Goal: Information Seeking & Learning: Learn about a topic

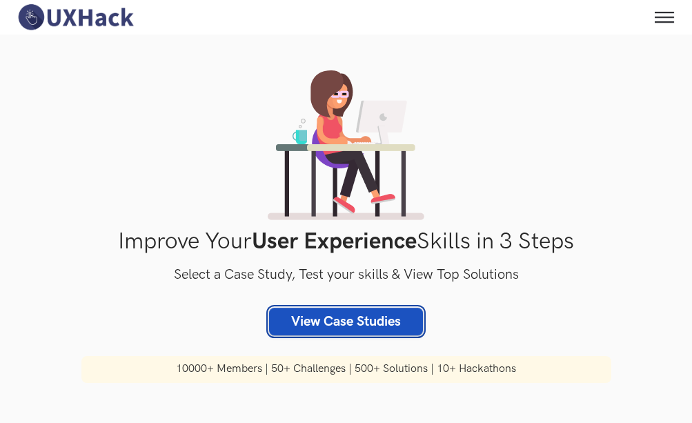
click at [378, 312] on link "View Case Studies" at bounding box center [346, 322] width 154 height 28
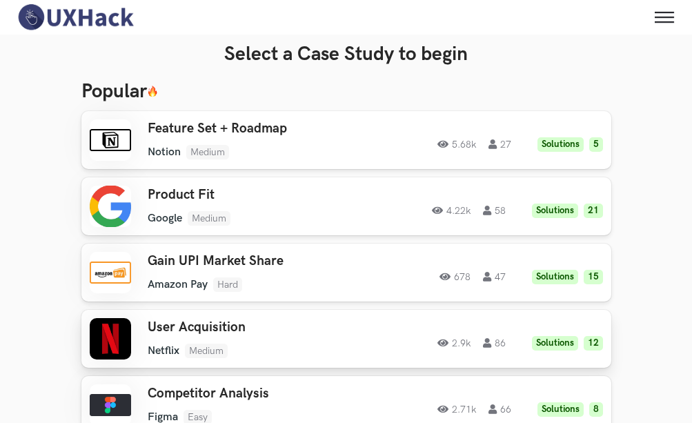
click at [219, 328] on h3 "User Acquisition" at bounding box center [257, 327] width 219 height 16
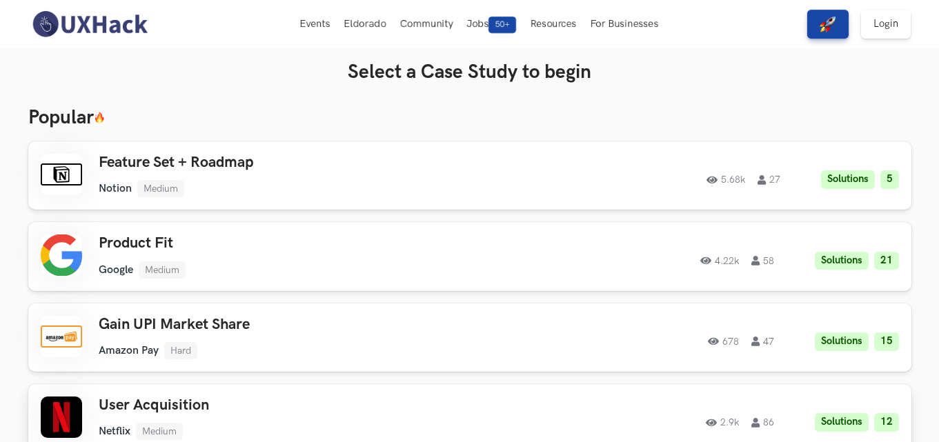
click at [129, 399] on h3 "User Acquisition" at bounding box center [295, 406] width 392 height 18
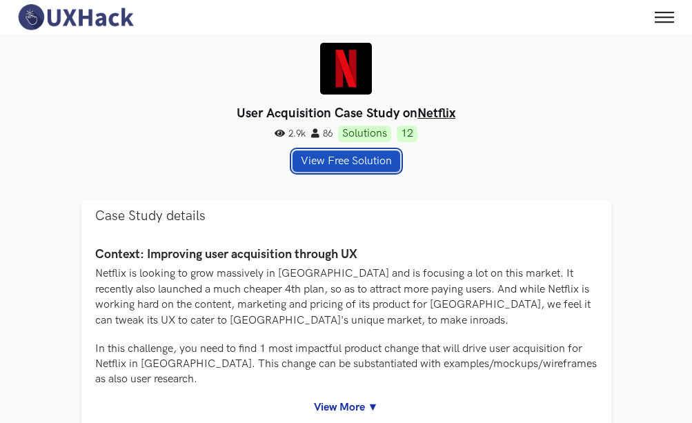
click at [363, 155] on button "View Free Solution" at bounding box center [346, 160] width 108 height 21
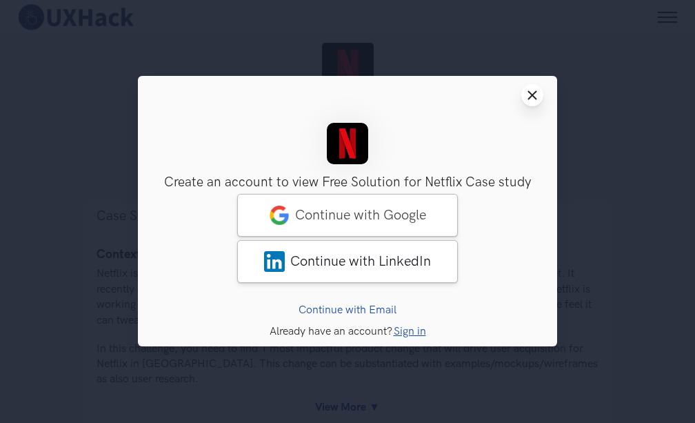
click at [531, 103] on button "Close modal window" at bounding box center [532, 95] width 22 height 22
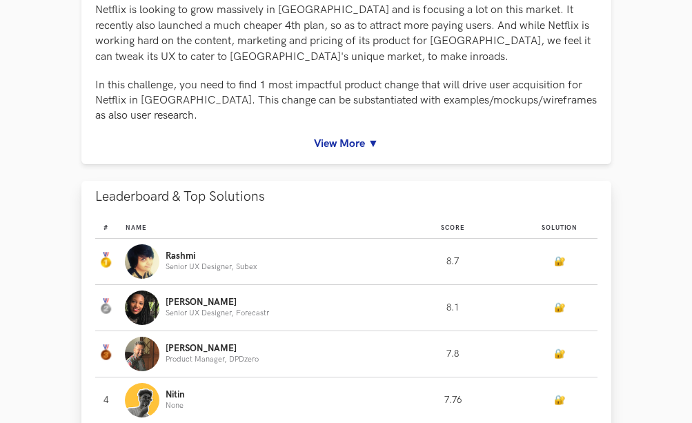
scroll to position [414, 0]
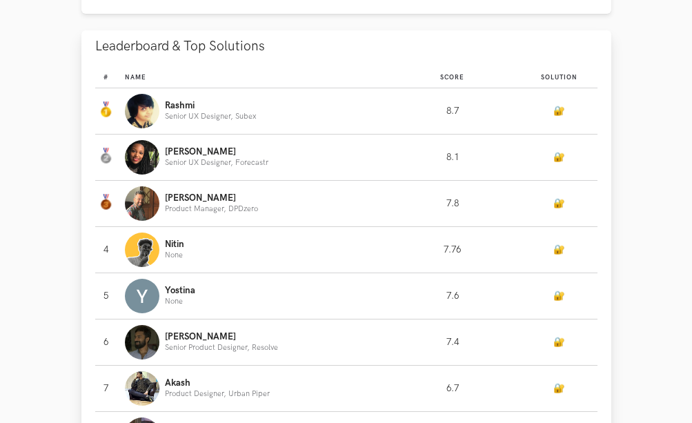
click at [237, 121] on div "Rashmi Senior UX Designer, Subex" at bounding box center [250, 111] width 250 height 34
click at [553, 110] on link "🔐" at bounding box center [559, 111] width 12 height 11
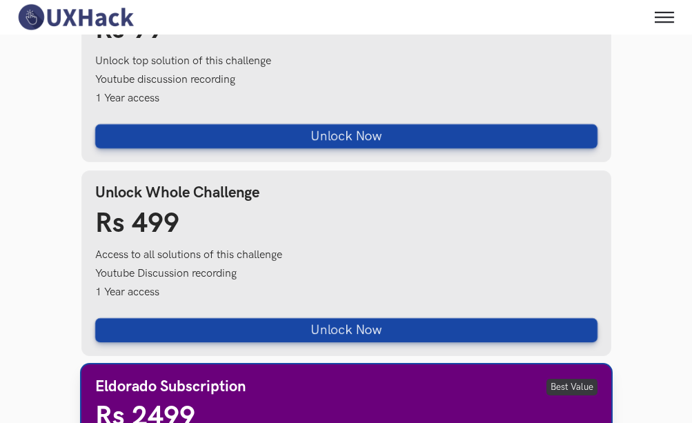
scroll to position [1119, 0]
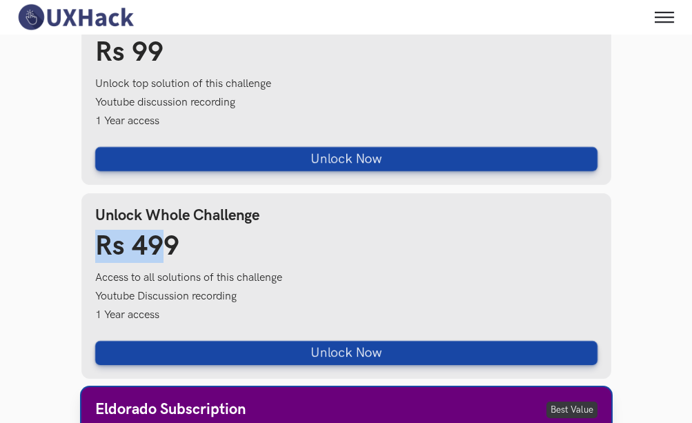
drag, startPoint x: 51, startPoint y: 249, endPoint x: 31, endPoint y: 248, distance: 20.0
click at [31, 248] on section "User Acquisition Case Study on Netflix 2.9k 86 Solutions 12 View Free Solution …" at bounding box center [346, 286] width 692 height 2743
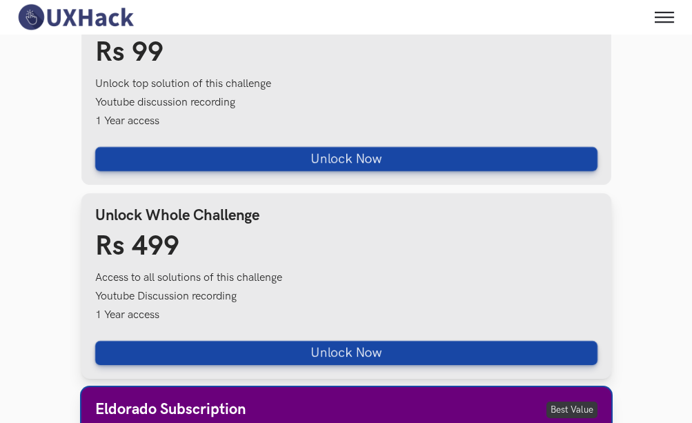
click at [224, 264] on div "Unlock Whole Challenge Rs 499 Access to all solutions of this challenge Youtube…" at bounding box center [346, 285] width 530 height 185
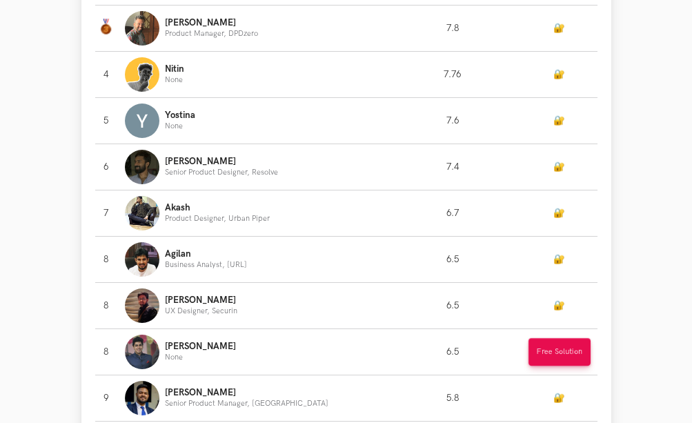
scroll to position [775, 0]
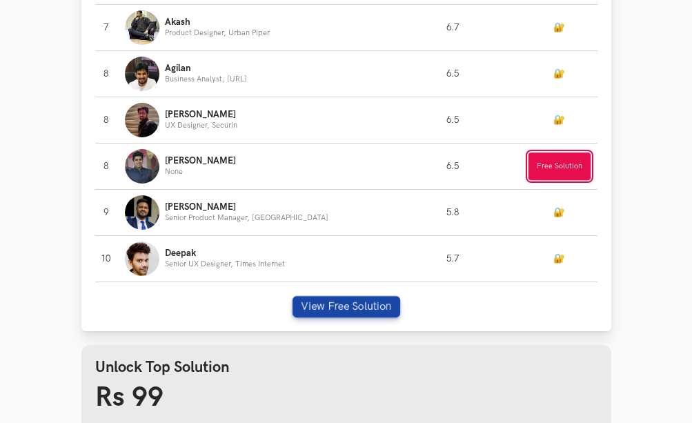
click at [567, 170] on button "Free Solution" at bounding box center [559, 166] width 62 height 28
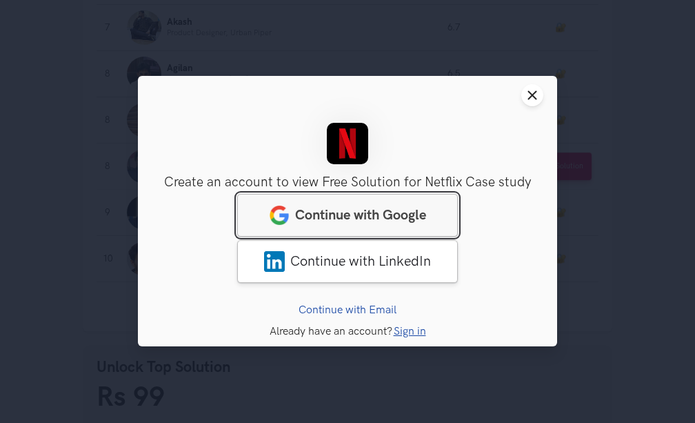
click at [385, 232] on link "Continue with Google" at bounding box center [347, 215] width 221 height 43
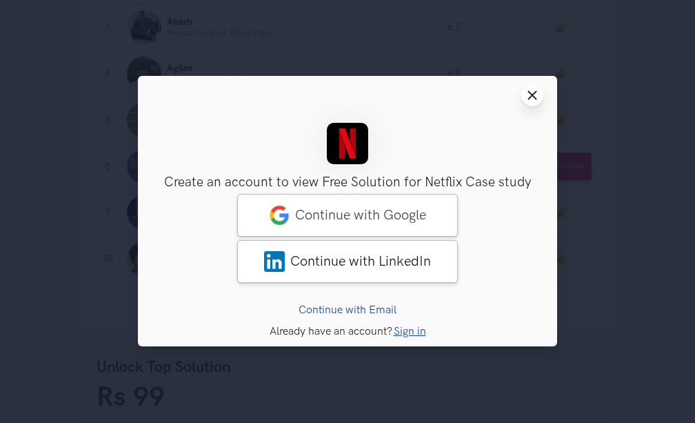
click at [536, 99] on line at bounding box center [533, 96] width 8 height 8
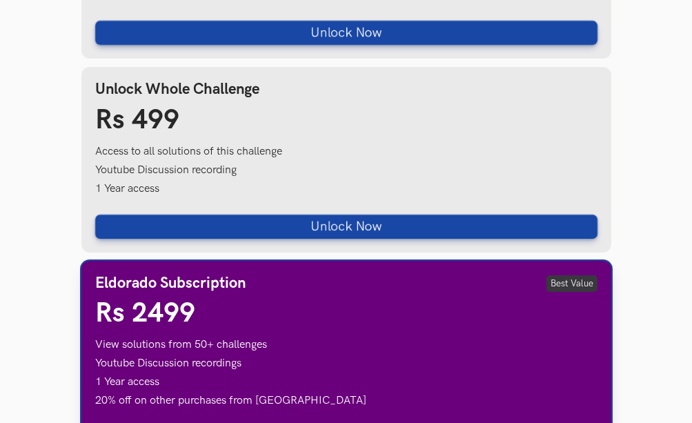
scroll to position [1384, 0]
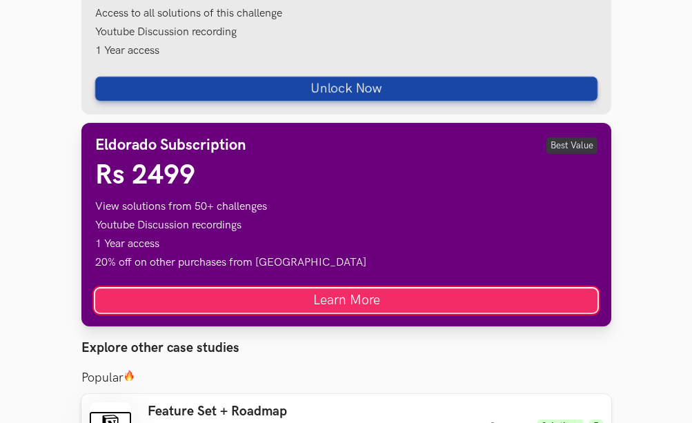
click at [302, 297] on link "Learn More" at bounding box center [346, 300] width 502 height 24
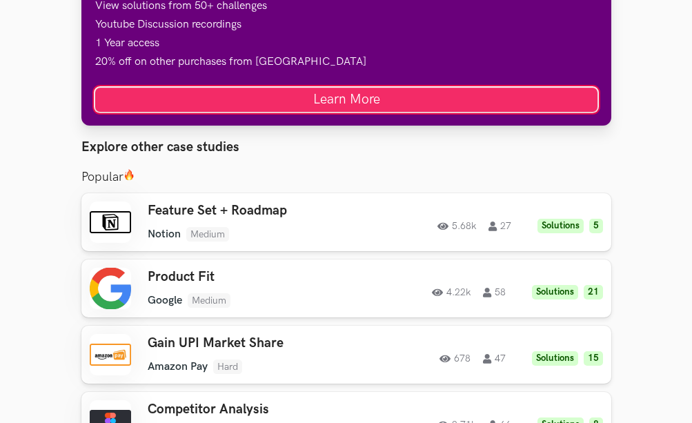
scroll to position [1659, 0]
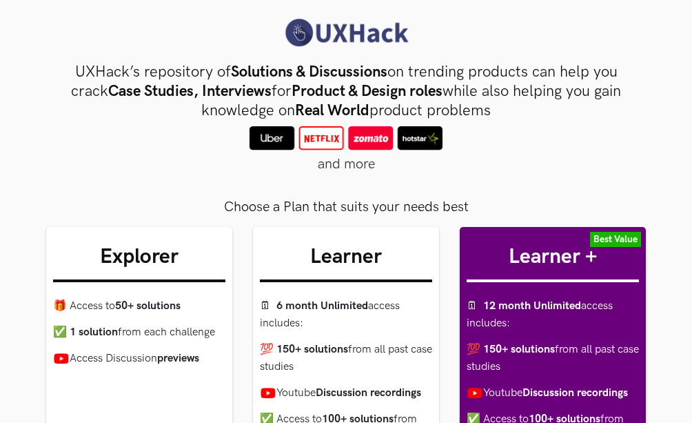
click at [314, 134] on img at bounding box center [346, 138] width 193 height 24
click at [284, 140] on img at bounding box center [346, 138] width 193 height 24
click at [324, 137] on img at bounding box center [346, 138] width 193 height 24
click at [398, 144] on img at bounding box center [346, 138] width 193 height 24
drag, startPoint x: 473, startPoint y: 133, endPoint x: 348, endPoint y: 145, distance: 126.1
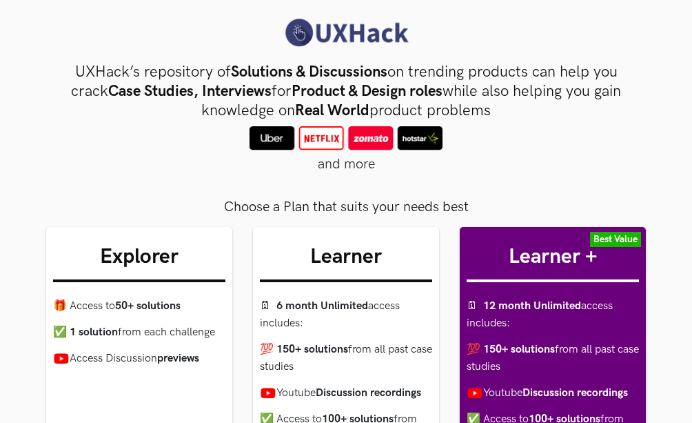
click at [425, 145] on div "and more" at bounding box center [346, 140] width 600 height 28
click at [288, 119] on div "UXHack’s repository of Solutions & Discussions on trending products can help yo…" at bounding box center [346, 108] width 600 height 91
drag, startPoint x: 583, startPoint y: 131, endPoint x: 168, endPoint y: 122, distance: 415.3
click at [188, 127] on div "and more" at bounding box center [346, 140] width 600 height 28
drag, startPoint x: 141, startPoint y: 114, endPoint x: 408, endPoint y: 61, distance: 271.5
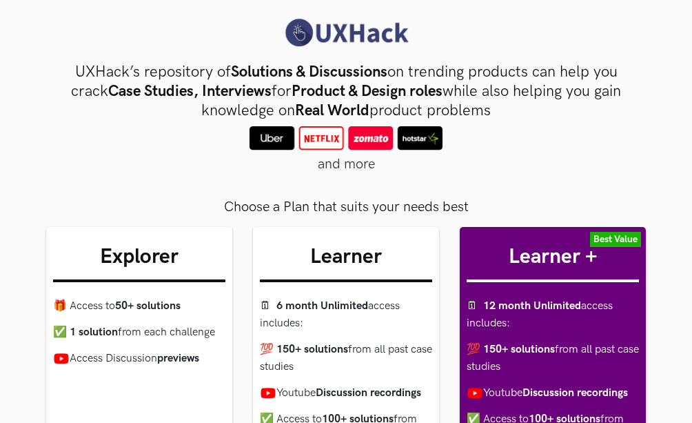
click at [234, 88] on h3 "UXHack’s repository of Solutions & Discussions on trending products can help yo…" at bounding box center [346, 92] width 579 height 58
drag, startPoint x: 396, startPoint y: 72, endPoint x: 375, endPoint y: 76, distance: 21.1
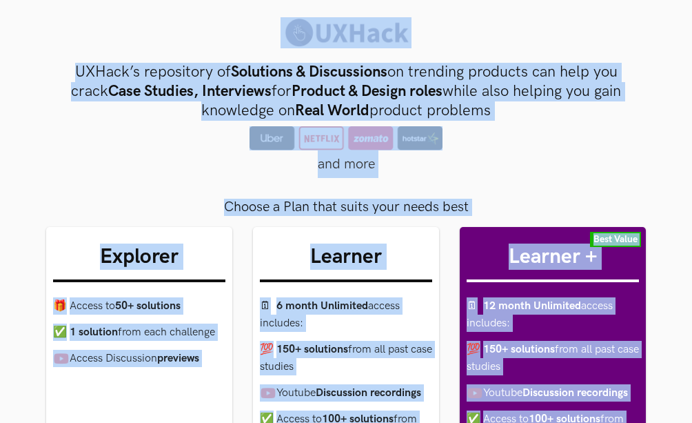
drag, startPoint x: 68, startPoint y: 64, endPoint x: 572, endPoint y: 154, distance: 512.9
click at [572, 154] on div "and more" at bounding box center [346, 140] width 600 height 28
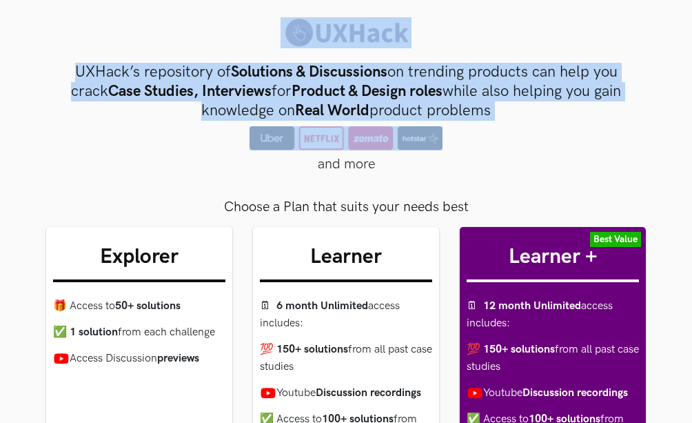
drag, startPoint x: 548, startPoint y: 143, endPoint x: -6, endPoint y: 5, distance: 570.9
click at [48, 34] on link at bounding box center [346, 32] width 672 height 31
click at [134, 42] on link at bounding box center [346, 32] width 672 height 31
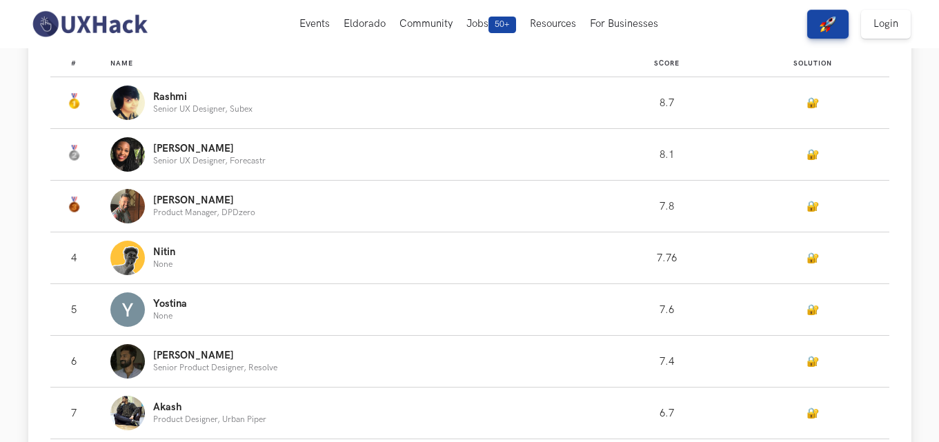
scroll to position [345, 0]
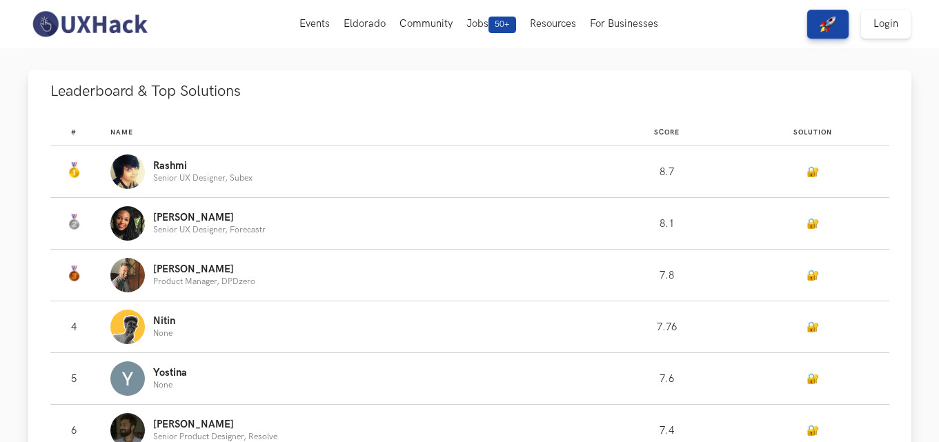
click at [806, 177] on link "🔐" at bounding box center [812, 172] width 12 height 12
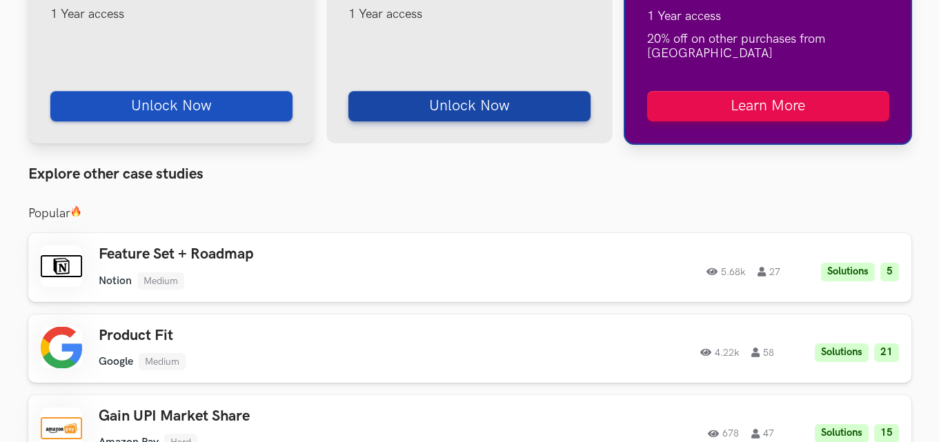
scroll to position [1344, 0]
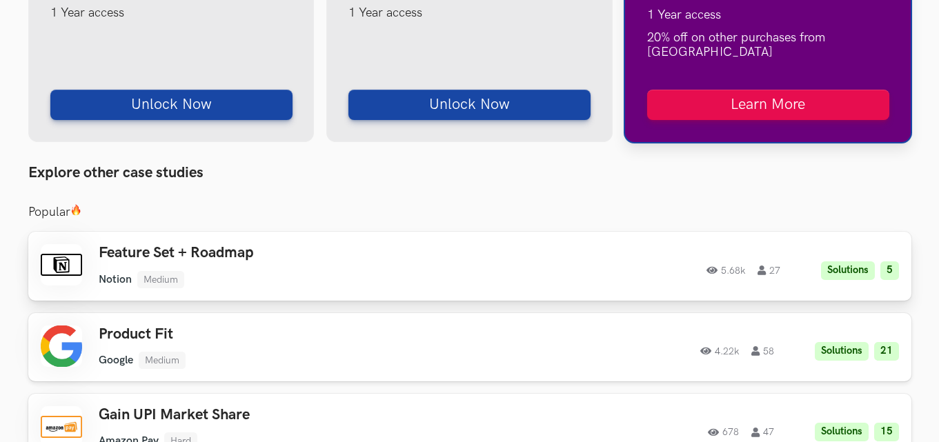
click at [162, 244] on h3 "Feature Set + Roadmap" at bounding box center [295, 253] width 392 height 18
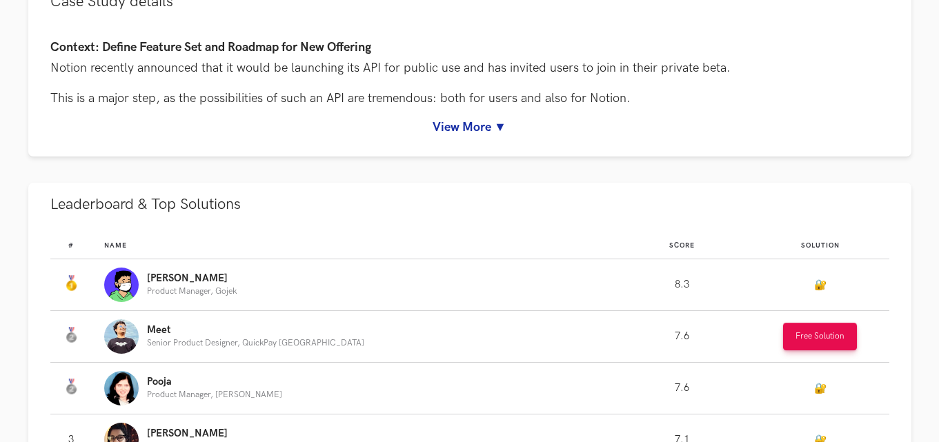
scroll to position [690, 0]
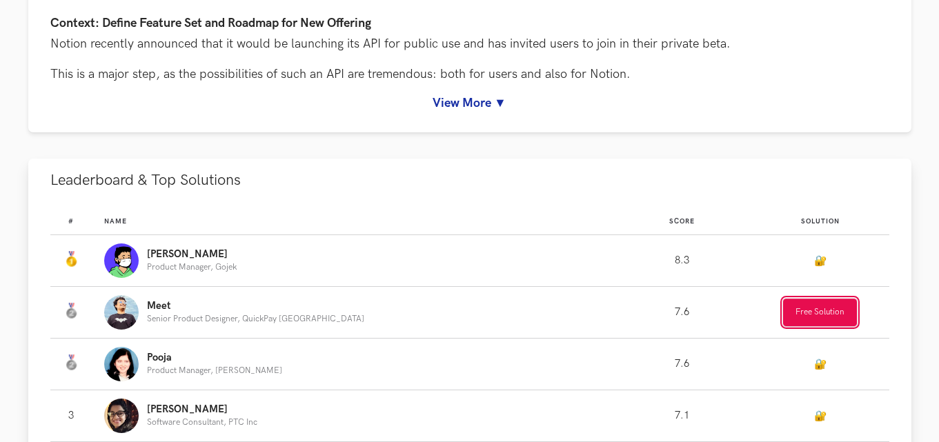
click at [783, 310] on button "Free Solution" at bounding box center [820, 313] width 74 height 28
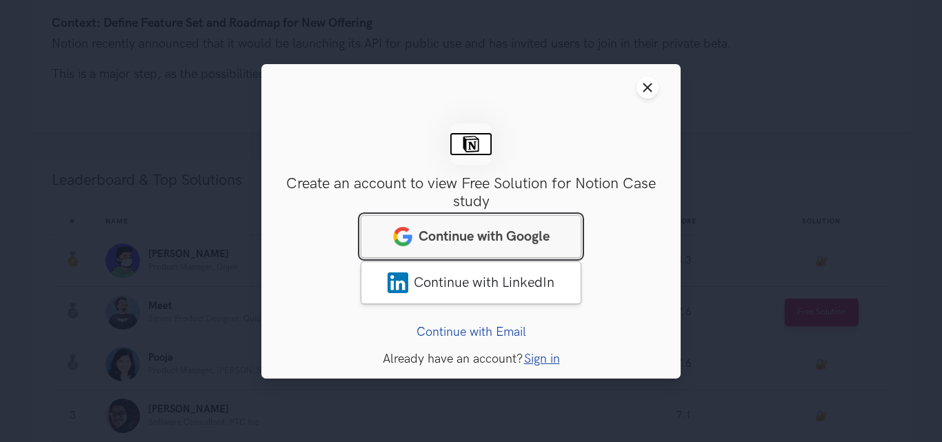
click at [483, 232] on span "Continue with Google" at bounding box center [484, 236] width 131 height 17
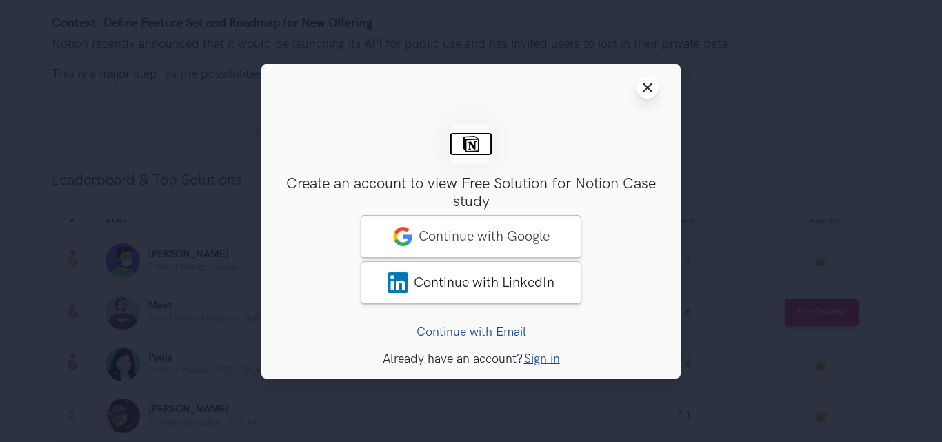
click at [654, 96] on button "Close modal window" at bounding box center [648, 88] width 22 height 22
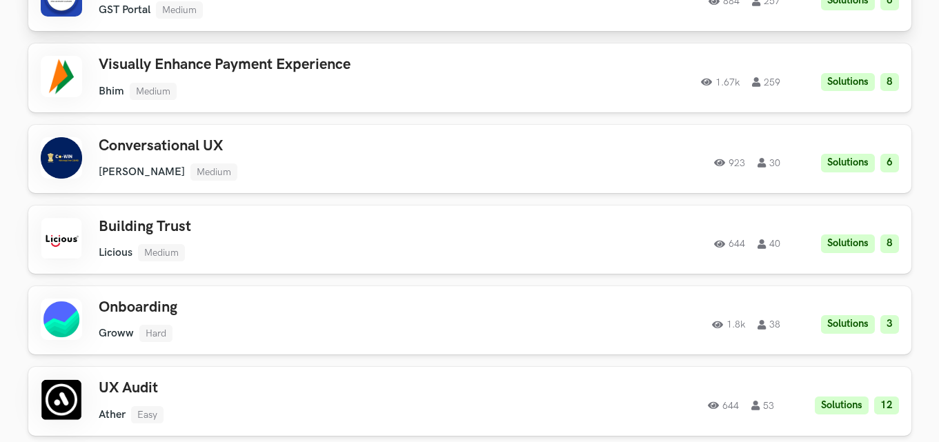
scroll to position [2483, 0]
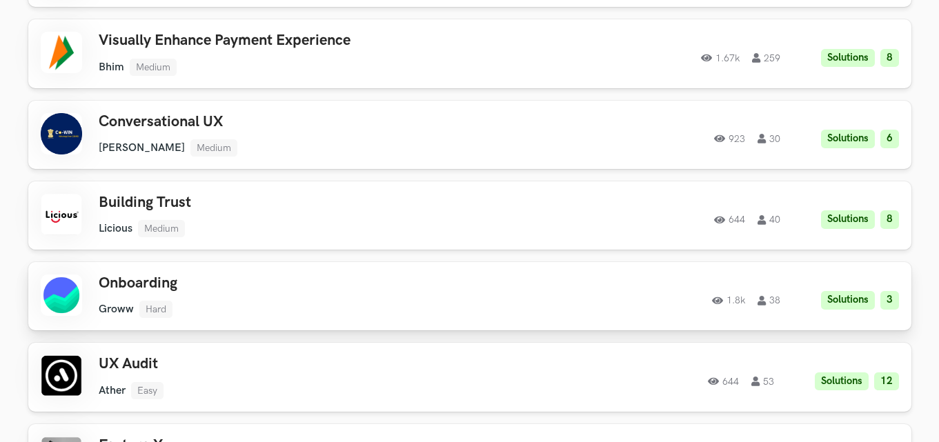
drag, startPoint x: 872, startPoint y: 281, endPoint x: 611, endPoint y: 274, distance: 260.8
click at [611, 283] on div "1.8k 38 Solutions 3" at bounding box center [710, 296] width 375 height 27
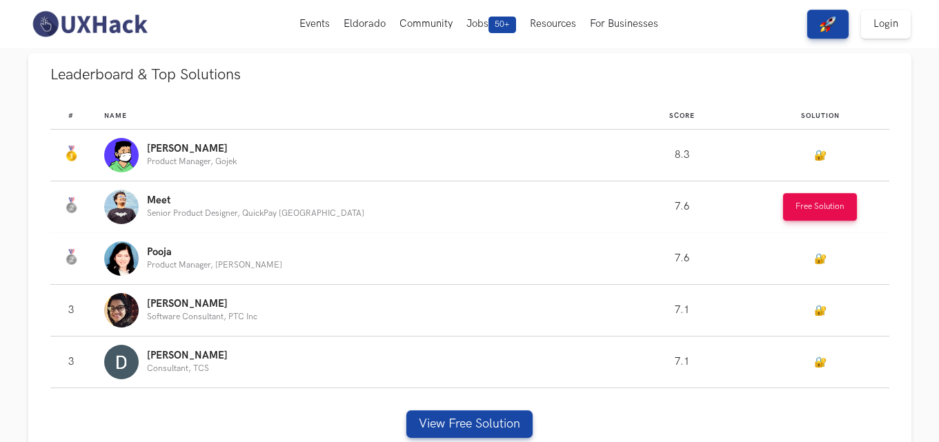
scroll to position [780, 0]
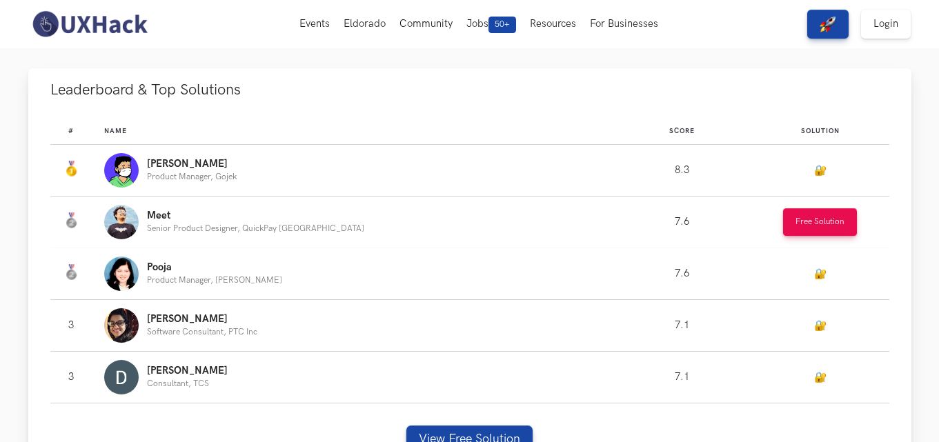
click at [187, 372] on p "DEEPAN" at bounding box center [187, 371] width 81 height 11
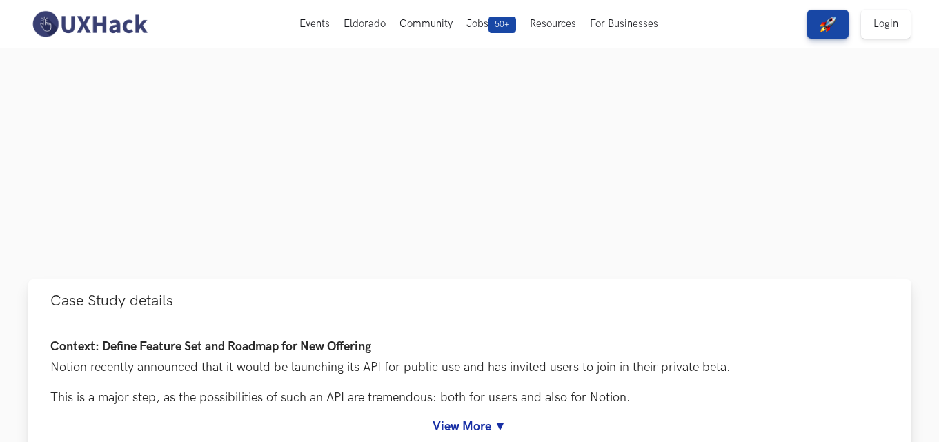
scroll to position [0, 0]
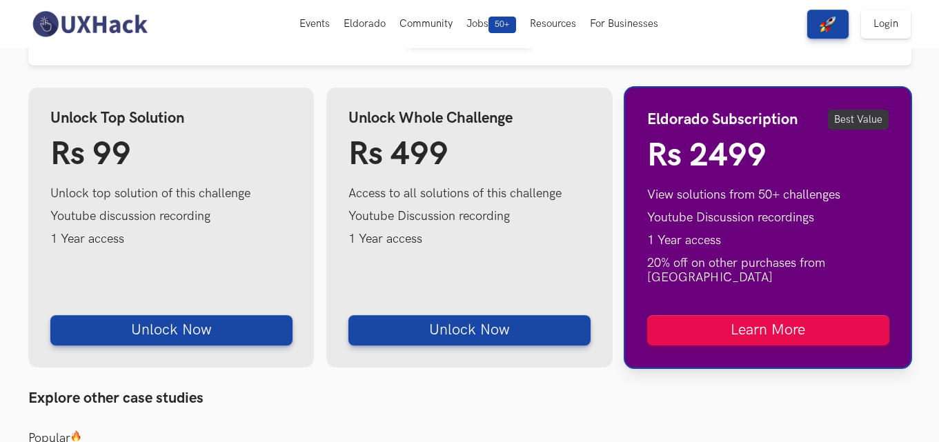
scroll to position [1104, 0]
